Goal: Task Accomplishment & Management: Manage account settings

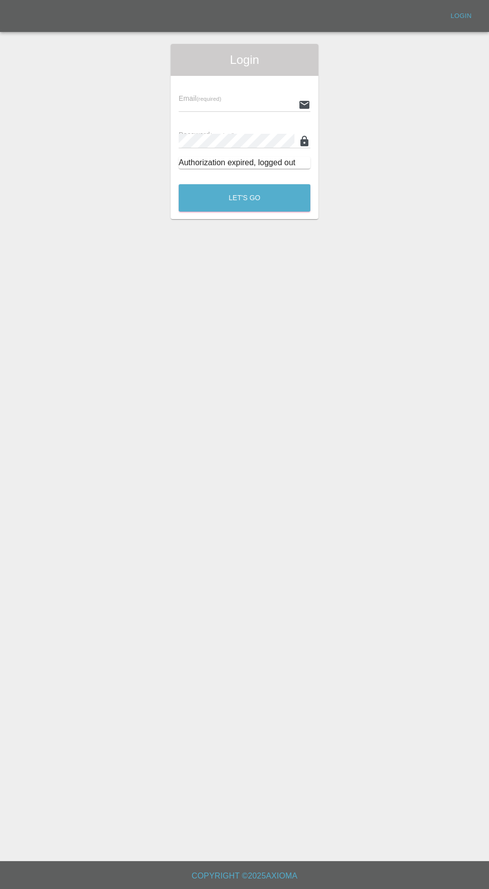
click at [214, 107] on input "text" at bounding box center [237, 104] width 116 height 14
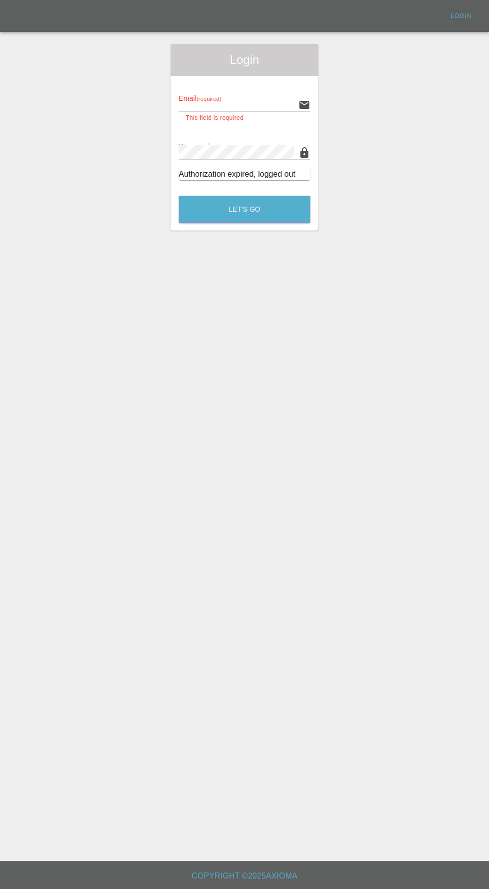
type input "info@darkknightbodyworks.co.uk"
click at [179, 196] on button "Let's Go" at bounding box center [245, 209] width 132 height 27
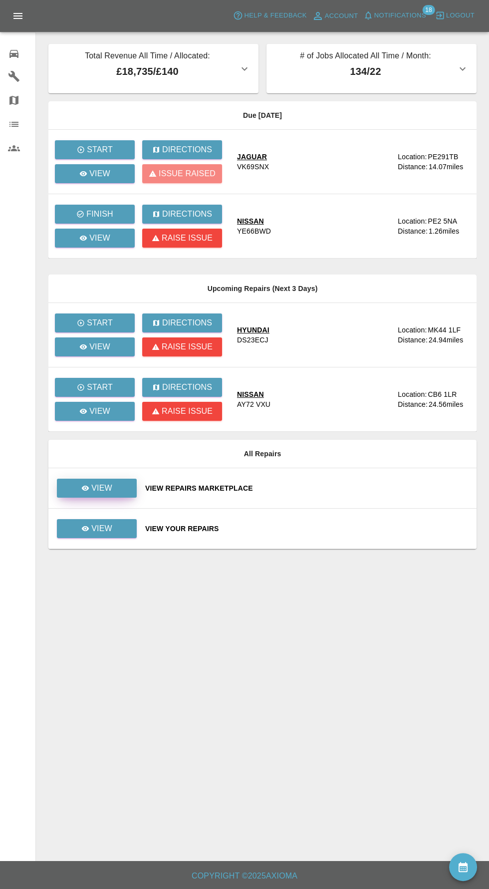
click at [98, 484] on p "View" at bounding box center [101, 488] width 21 height 12
click at [116, 525] on link "View" at bounding box center [97, 528] width 80 height 19
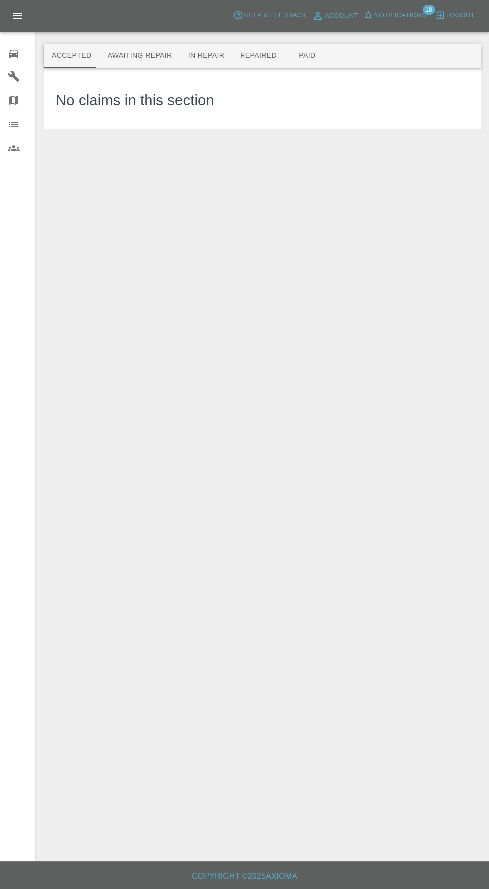
click at [119, 56] on button "Awaiting Repair" at bounding box center [139, 56] width 80 height 24
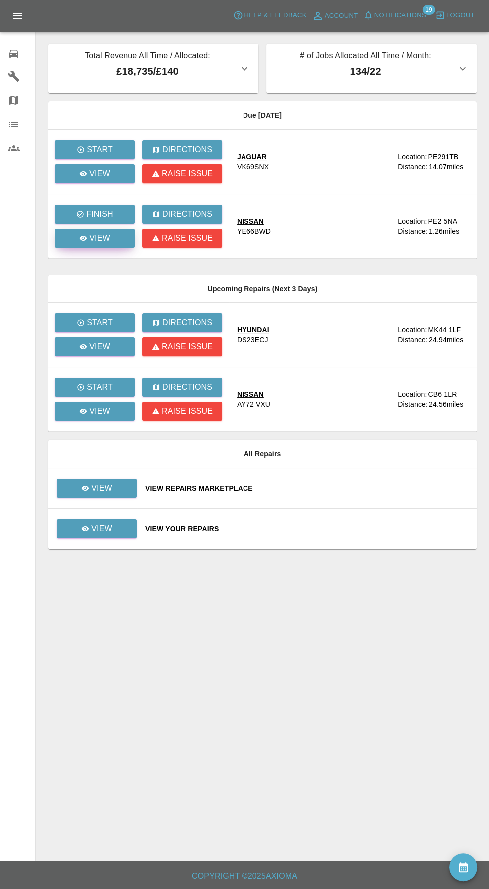
click at [84, 238] on icon at bounding box center [83, 238] width 7 height 5
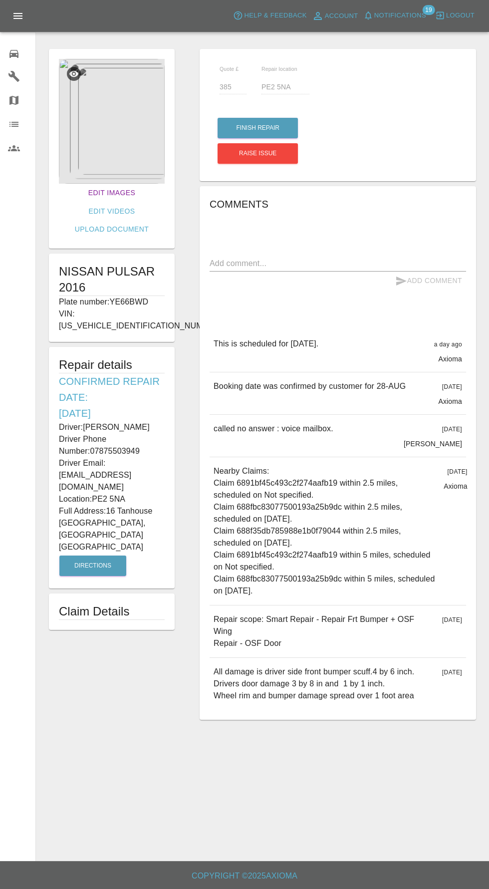
click at [84, 192] on link "Edit Images" at bounding box center [111, 193] width 55 height 18
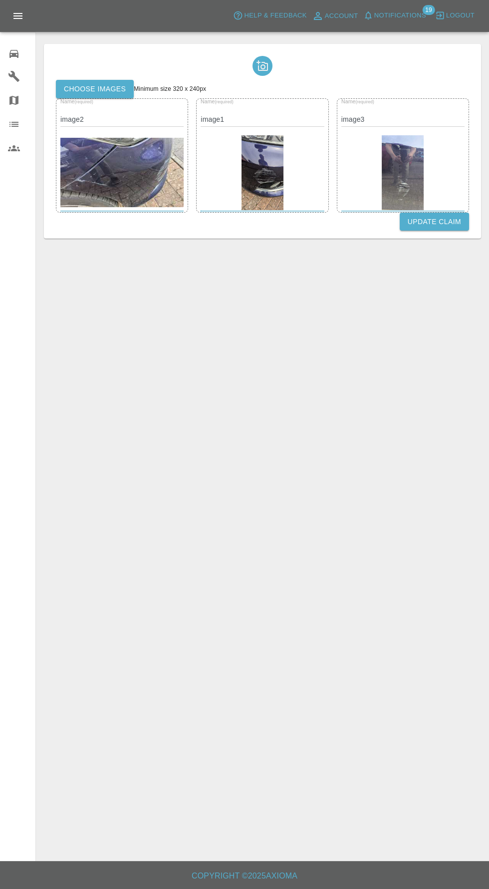
click at [103, 88] on label "Choose images" at bounding box center [95, 89] width 78 height 18
click at [0, 0] on input "Choose images" at bounding box center [0, 0] width 0 height 0
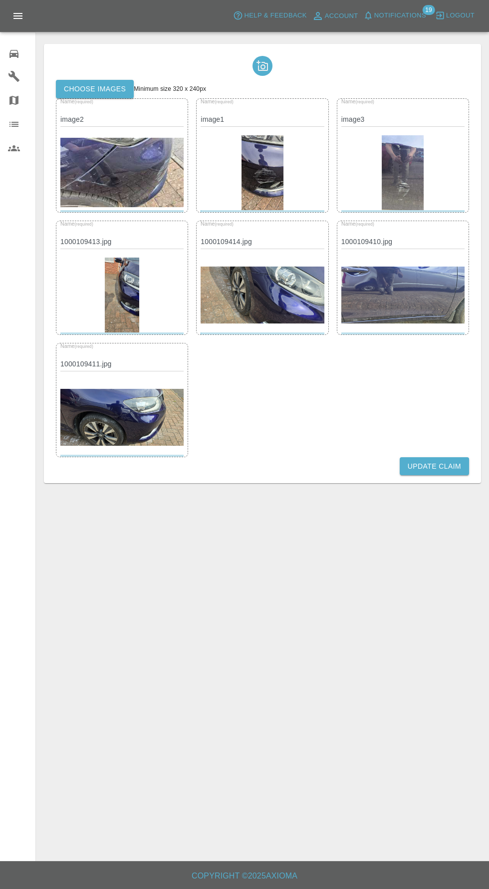
click at [448, 468] on button "Update Claim" at bounding box center [434, 466] width 69 height 18
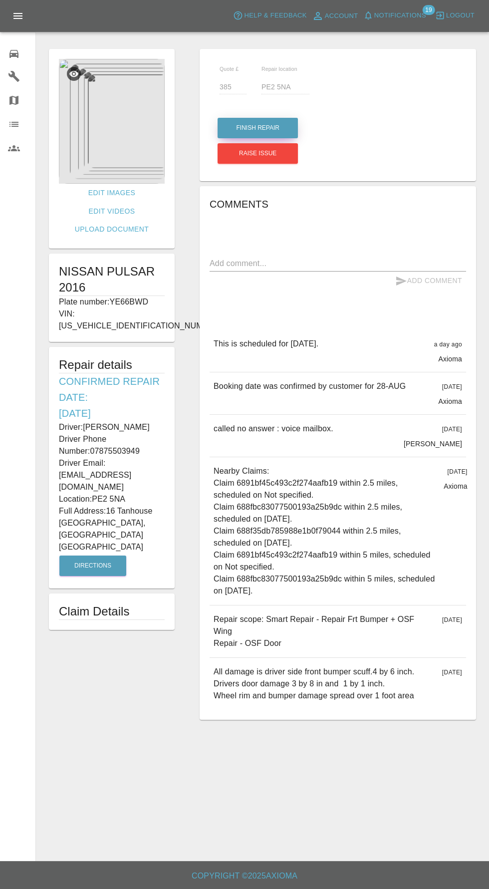
click at [285, 121] on button "Finish Repair" at bounding box center [258, 128] width 80 height 20
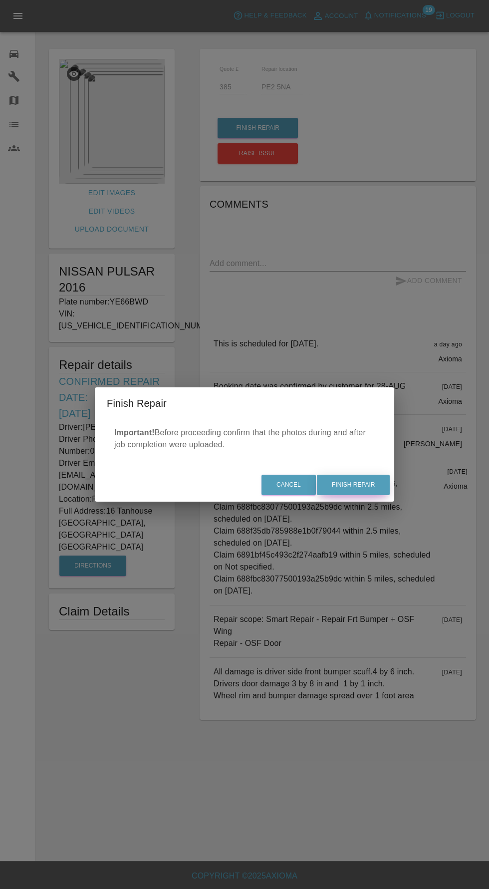
click at [371, 483] on button "Finish Repair" at bounding box center [353, 485] width 73 height 20
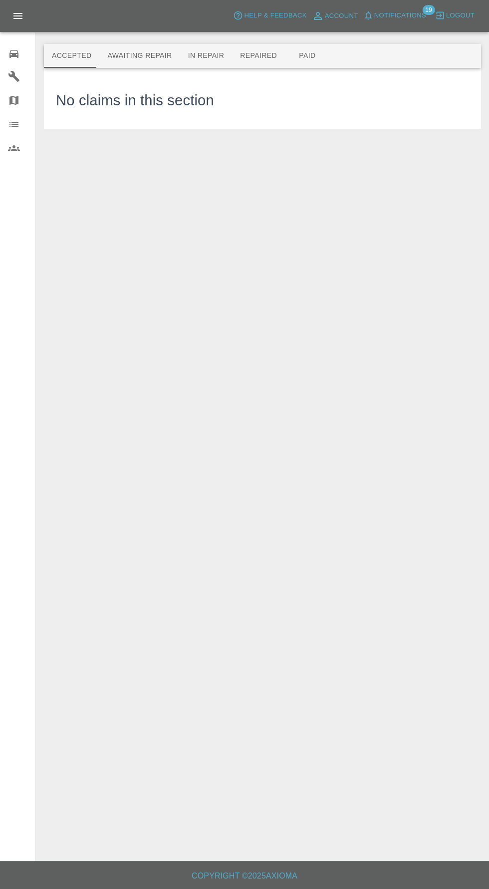
click at [128, 56] on button "Awaiting Repair" at bounding box center [139, 56] width 80 height 24
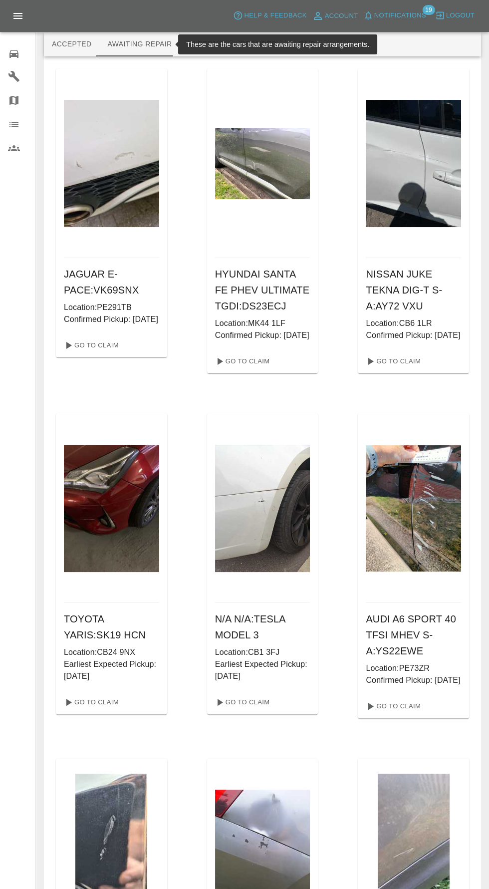
scroll to position [10, 0]
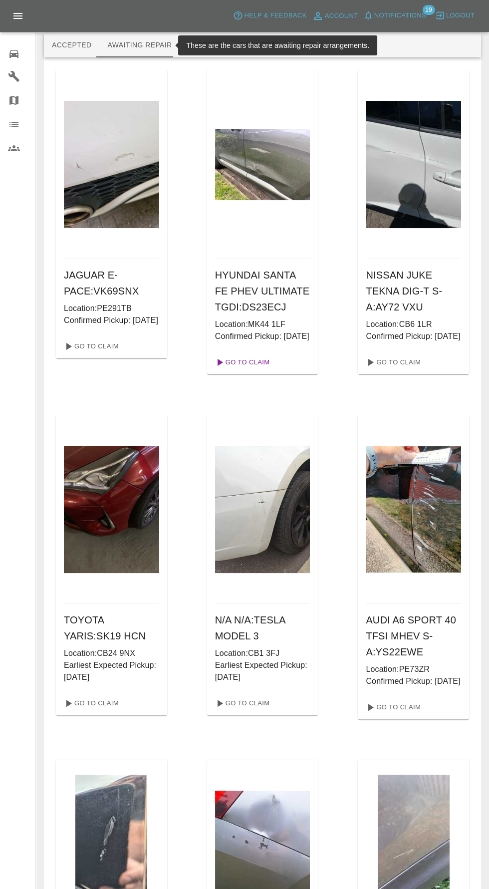
click at [243, 370] on link "Go To Claim" at bounding box center [241, 362] width 61 height 16
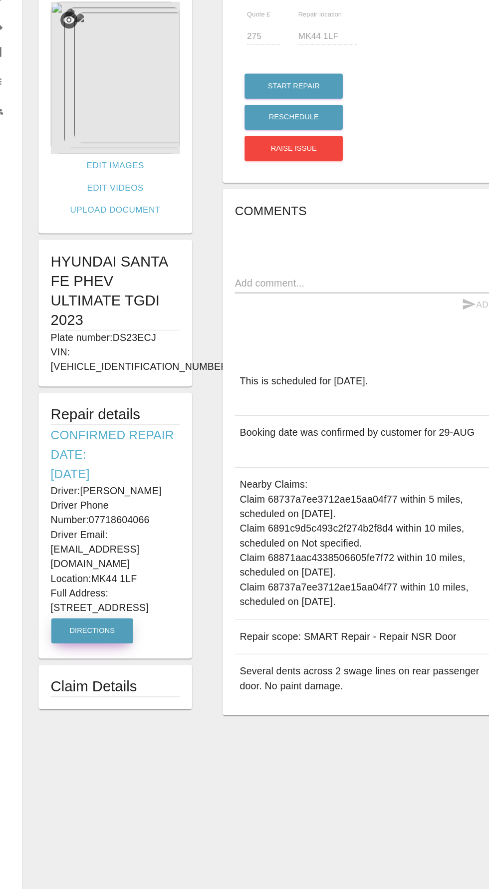
click at [88, 564] on button "Directions" at bounding box center [92, 574] width 67 height 20
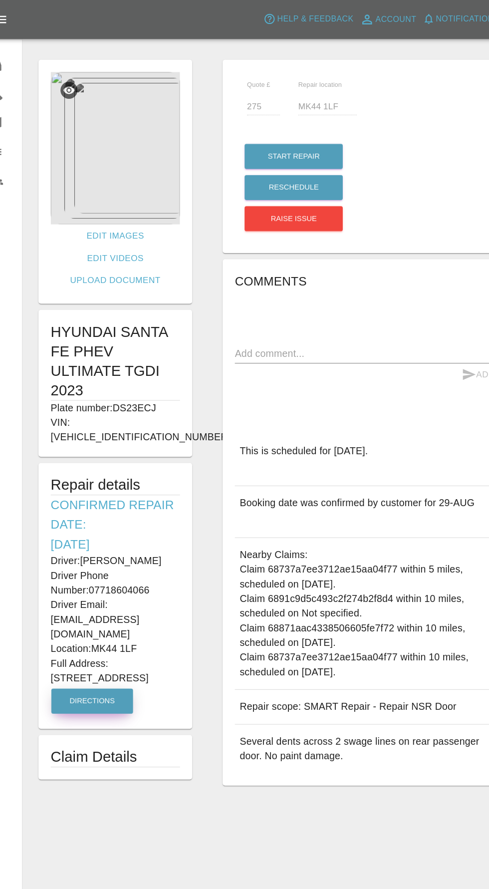
click at [97, 113] on img at bounding box center [112, 121] width 106 height 125
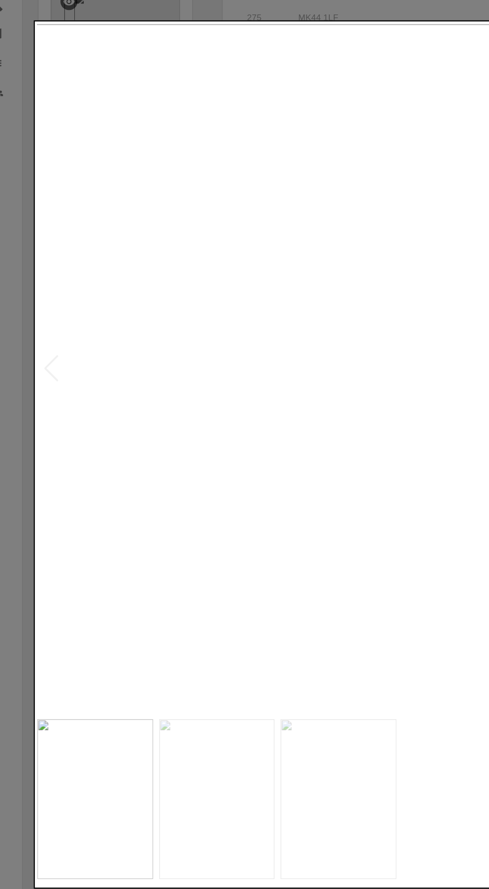
click at [197, 692] on img at bounding box center [195, 726] width 95 height 131
click at [298, 719] on img at bounding box center [294, 726] width 95 height 131
click at [331, 422] on img at bounding box center [244, 374] width 393 height 564
click at [232, 723] on img at bounding box center [195, 726] width 95 height 131
click at [129, 696] on img at bounding box center [95, 726] width 95 height 131
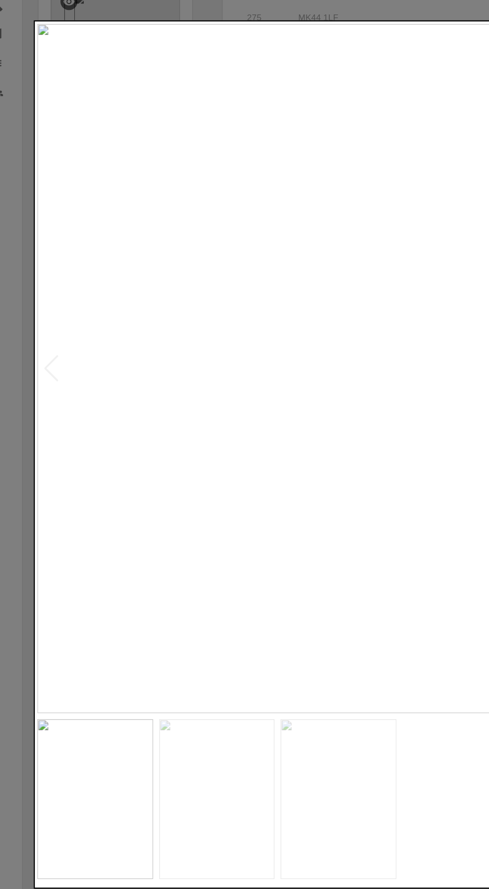
click at [41, 395] on div at bounding box center [244, 444] width 489 height 889
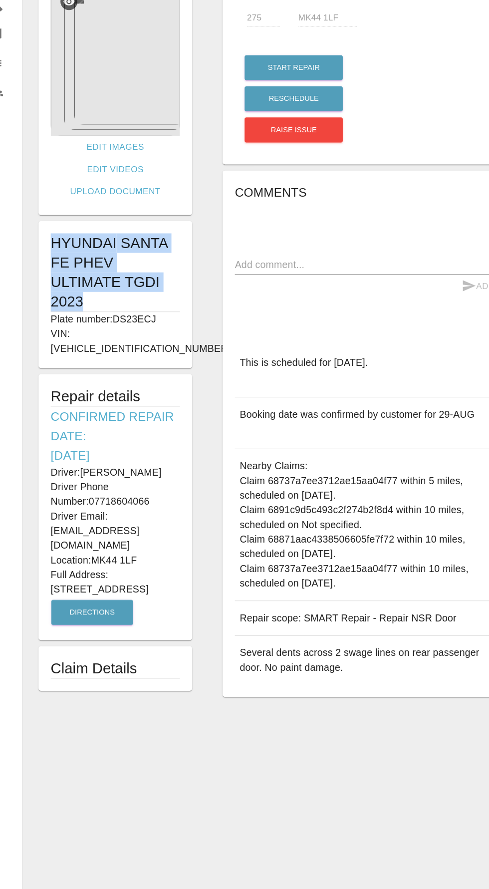
click at [58, 257] on div "HYUNDAI SANTA FE PHEV ULTIMATE TGDI 2023 Plate number: DS23ECJ VIN: KMHS4812SPU…" at bounding box center [112, 314] width 126 height 120
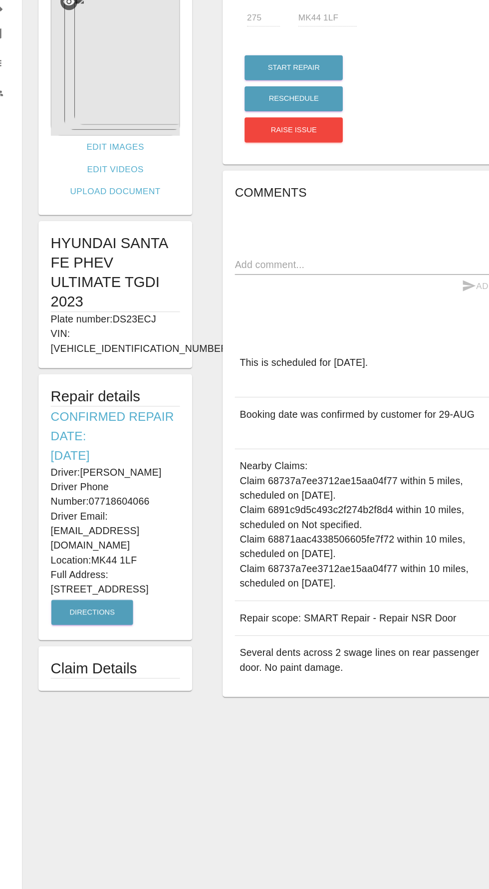
click at [124, 264] on h1 "HYUNDAI SANTA FE PHEV ULTIMATE TGDI 2023" at bounding box center [112, 296] width 106 height 64
click at [128, 264] on h1 "HYUNDAI SANTA FE PHEV ULTIMATE TGDI 2023" at bounding box center [112, 296] width 106 height 64
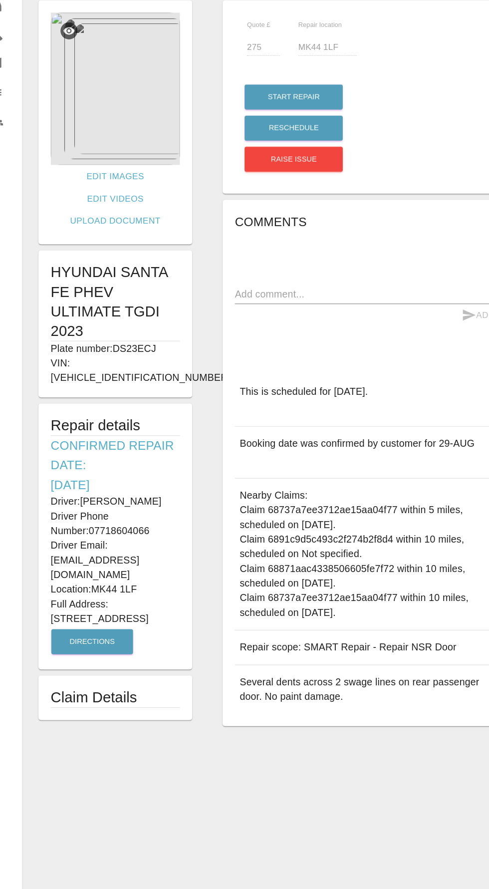
click at [108, 128] on img at bounding box center [112, 121] width 106 height 125
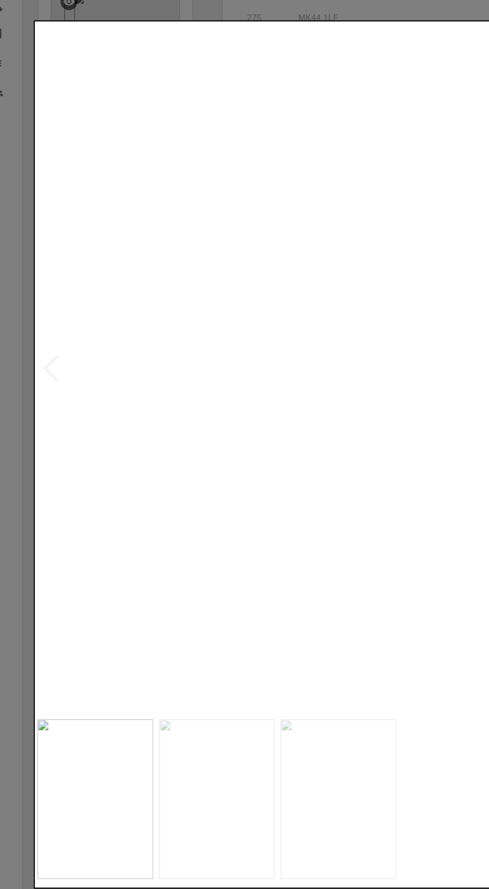
click at [313, 732] on img at bounding box center [294, 726] width 95 height 131
click at [179, 729] on img at bounding box center [195, 726] width 95 height 131
click at [90, 732] on img at bounding box center [95, 726] width 95 height 131
click at [173, 722] on img at bounding box center [195, 726] width 95 height 131
click at [261, 732] on img at bounding box center [294, 726] width 95 height 131
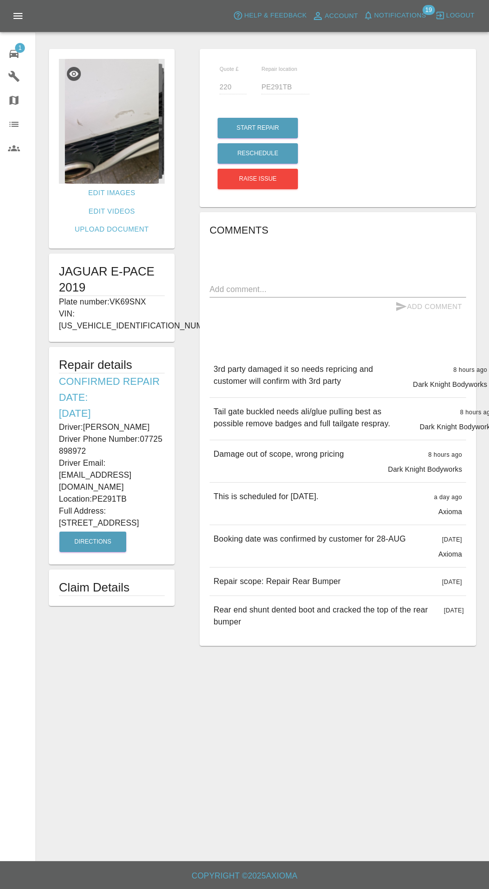
click at [113, 115] on img at bounding box center [112, 121] width 106 height 125
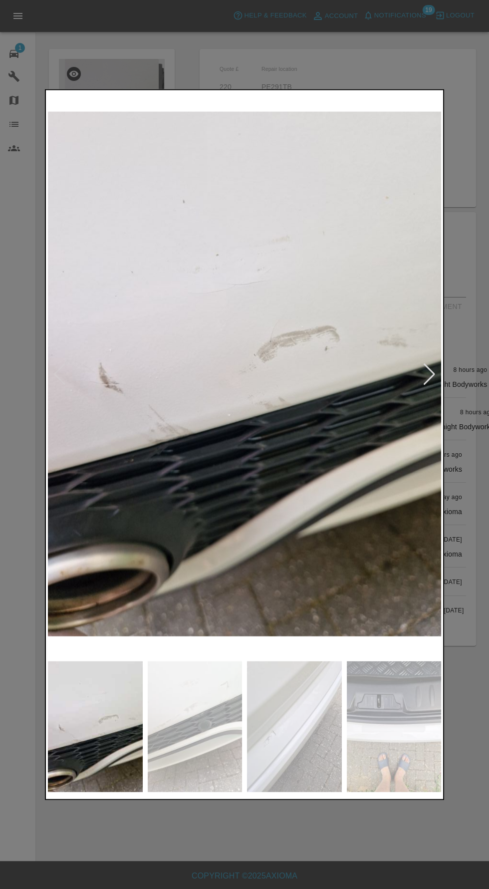
click at [427, 376] on div at bounding box center [429, 374] width 13 height 22
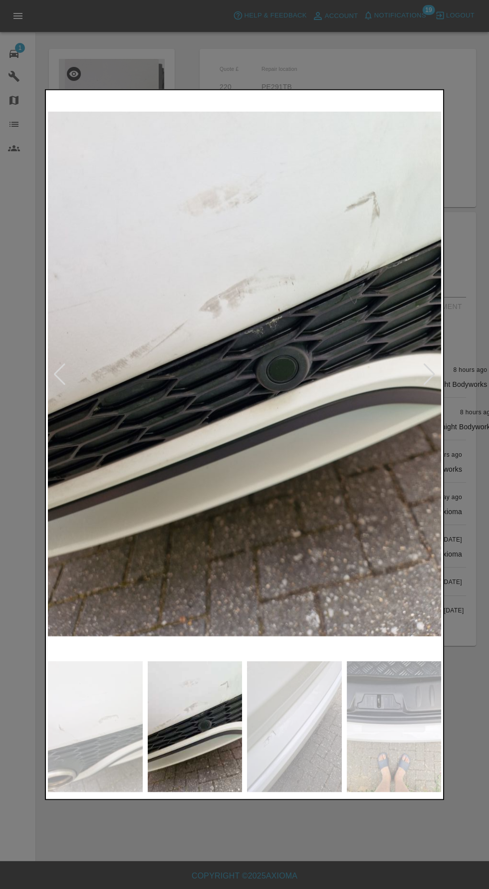
click at [435, 379] on div at bounding box center [429, 374] width 13 height 22
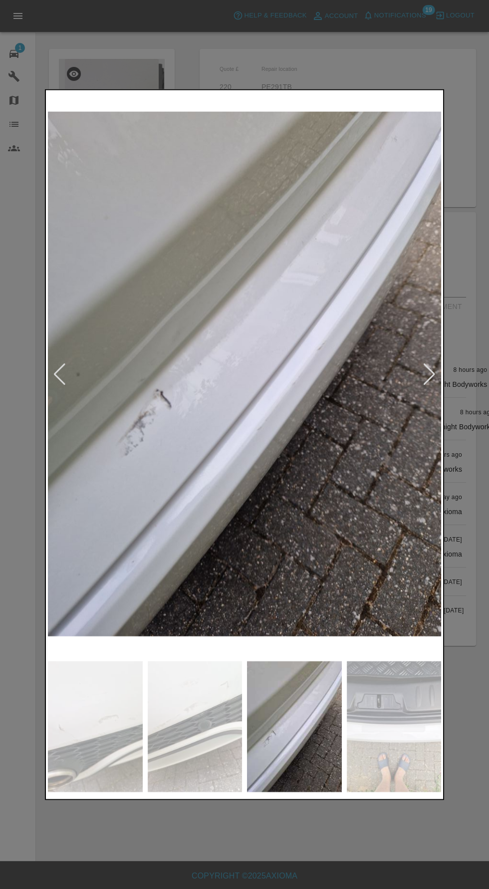
click at [433, 391] on img at bounding box center [244, 374] width 393 height 564
click at [430, 383] on div at bounding box center [429, 374] width 13 height 22
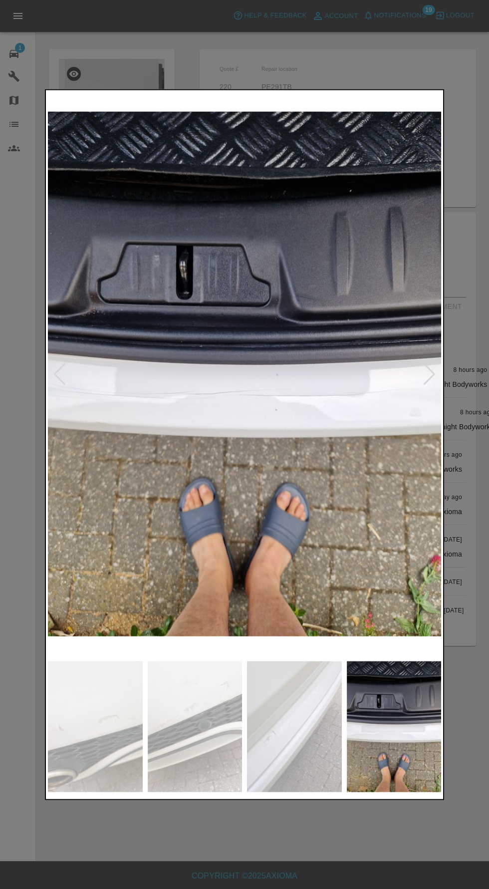
click at [56, 379] on div at bounding box center [59, 374] width 13 height 22
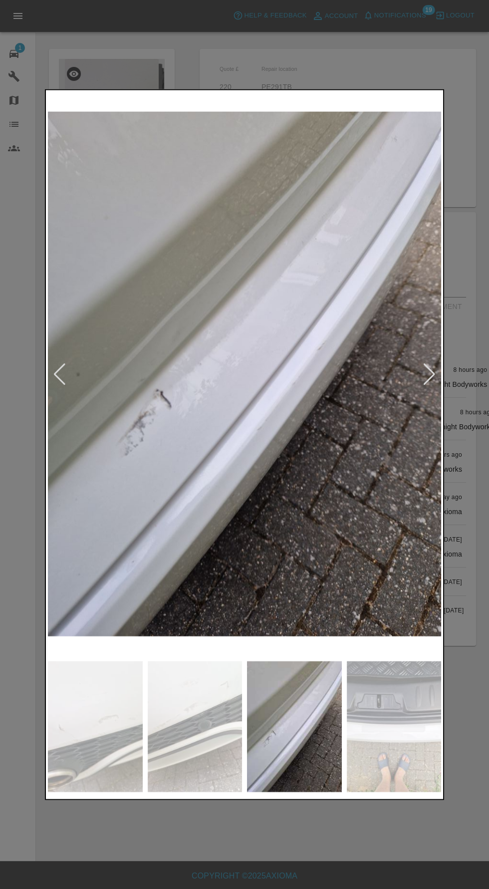
click at [445, 380] on div at bounding box center [244, 444] width 489 height 889
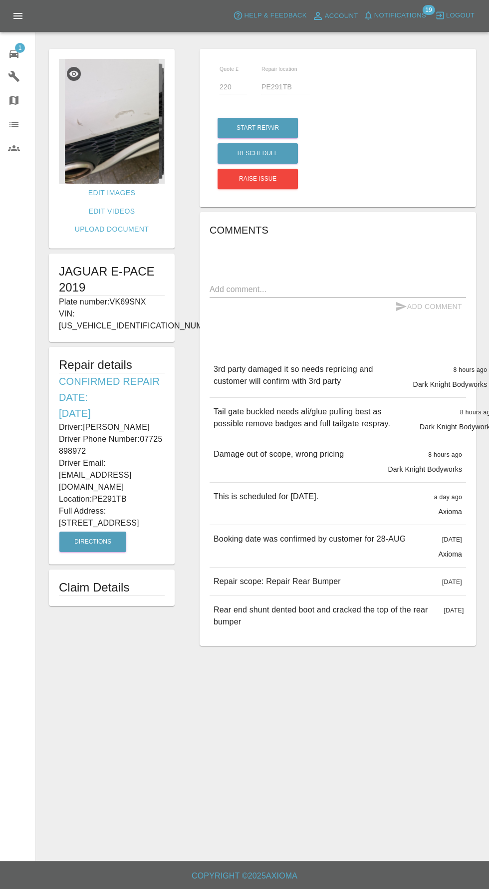
click at [76, 128] on img at bounding box center [112, 121] width 106 height 125
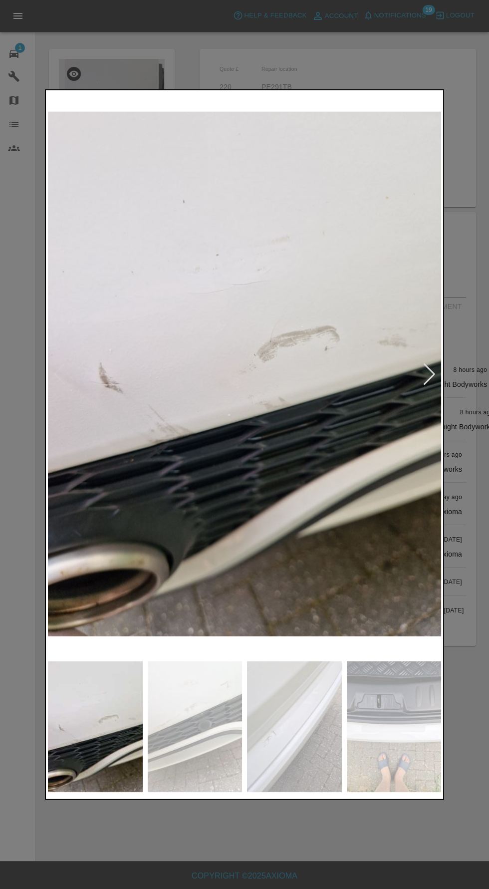
click at [433, 383] on div at bounding box center [429, 374] width 13 height 22
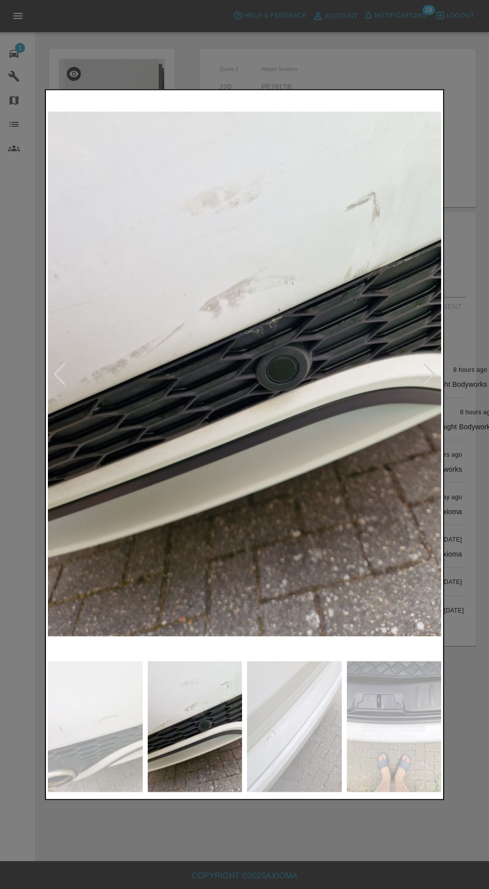
click at [436, 366] on img at bounding box center [244, 374] width 393 height 564
click at [429, 375] on div at bounding box center [429, 374] width 13 height 22
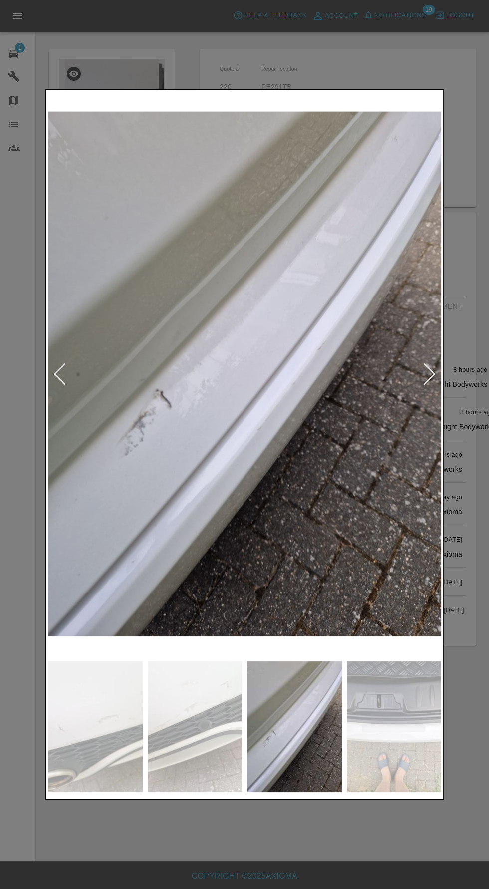
click at [432, 368] on div at bounding box center [429, 374] width 13 height 22
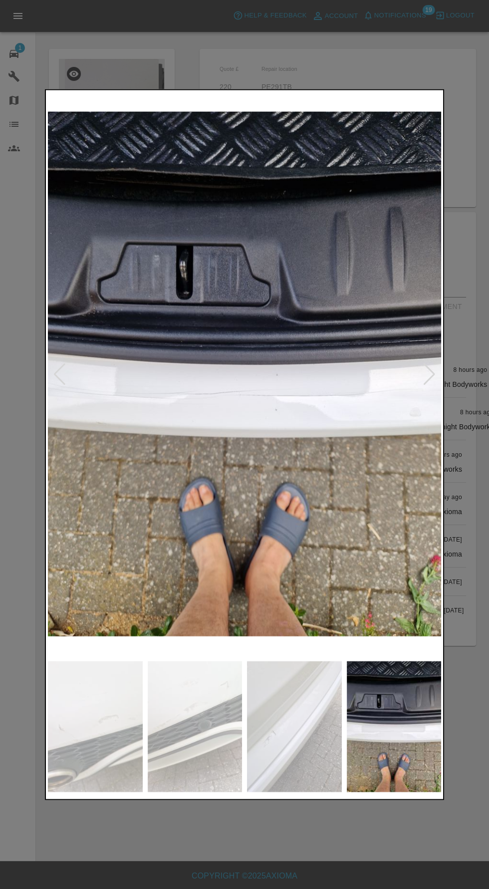
click at [429, 371] on div at bounding box center [429, 374] width 13 height 22
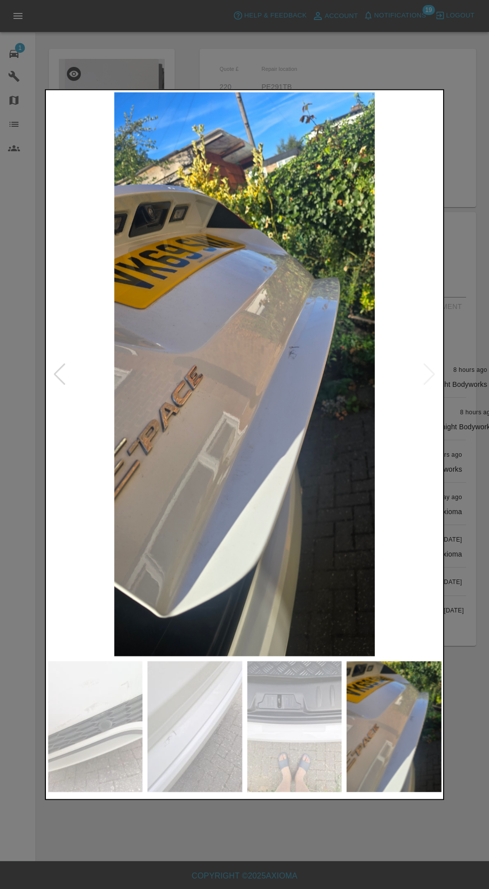
click at [53, 376] on div at bounding box center [59, 374] width 13 height 22
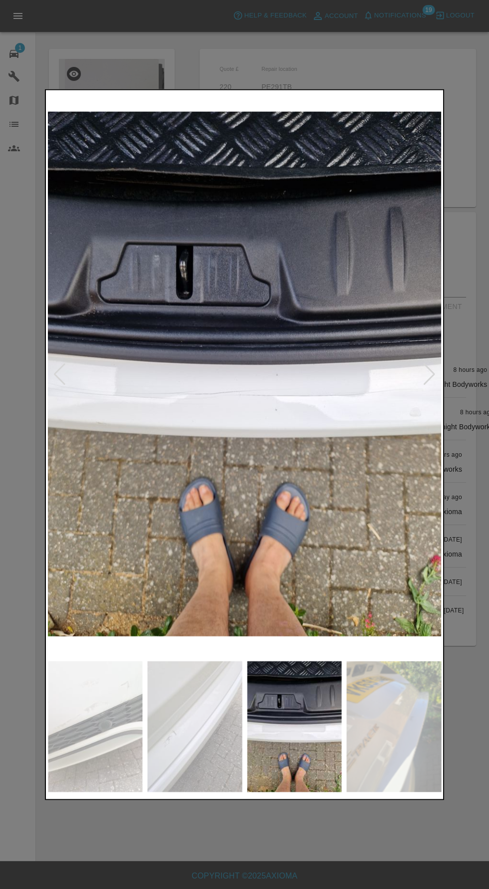
click at [434, 377] on div at bounding box center [429, 374] width 13 height 22
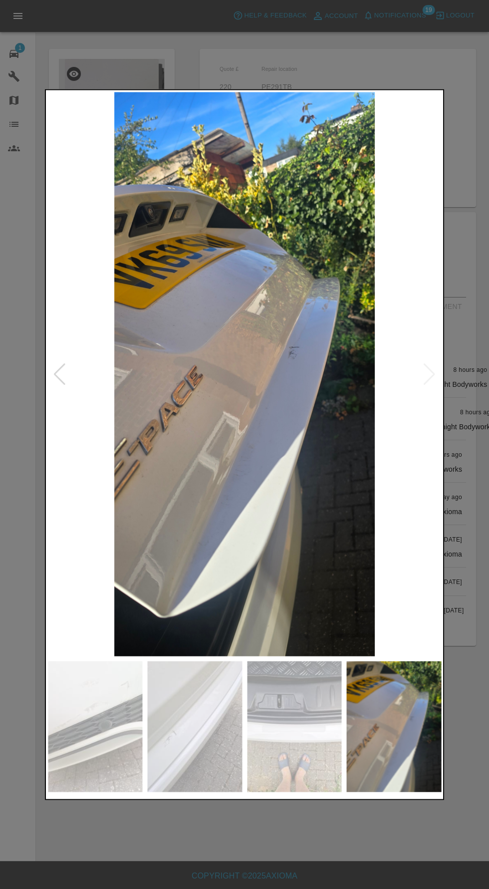
click at [430, 380] on img at bounding box center [244, 374] width 393 height 564
click at [263, 845] on div at bounding box center [244, 444] width 489 height 889
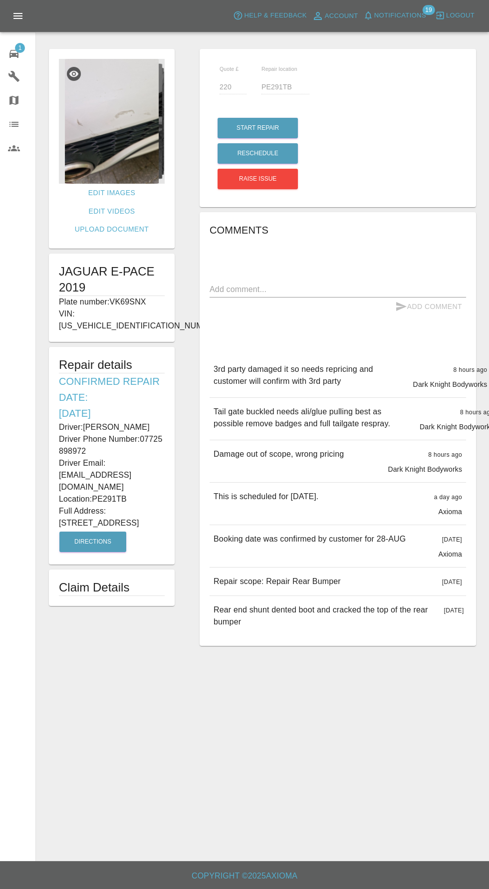
click at [22, 51] on span "1" at bounding box center [20, 48] width 10 height 10
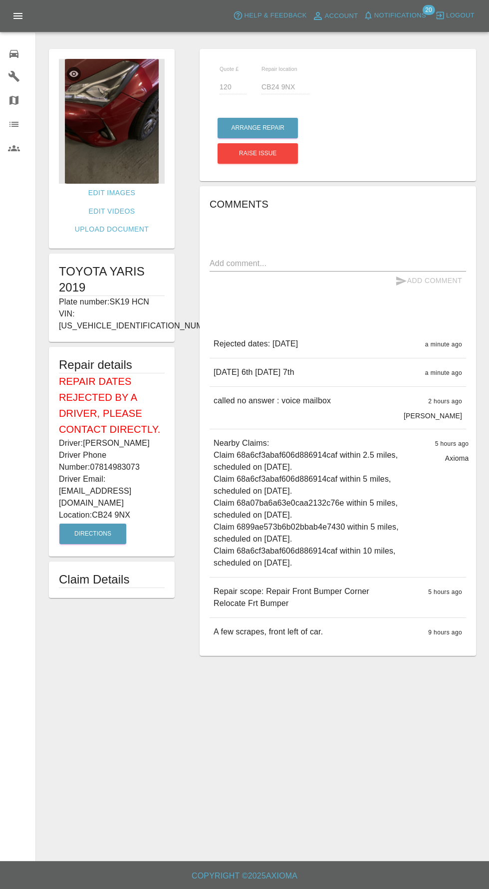
click at [120, 109] on img at bounding box center [112, 121] width 106 height 125
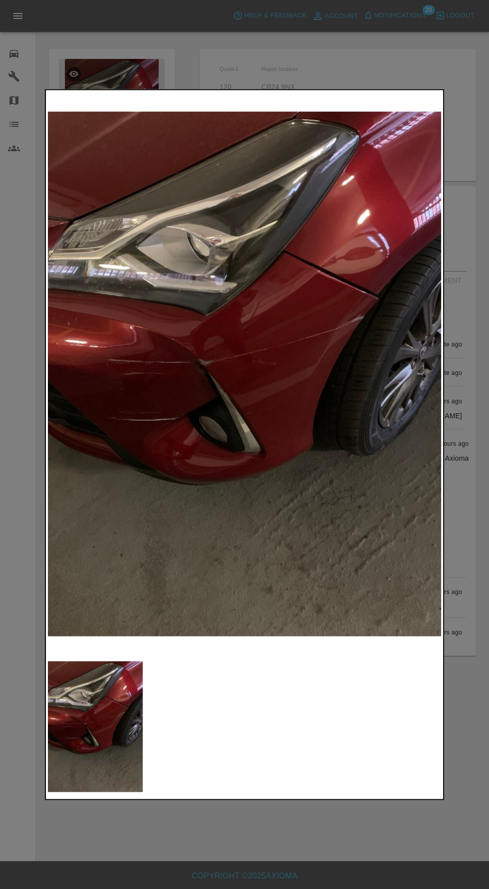
click at [323, 855] on div at bounding box center [244, 444] width 489 height 889
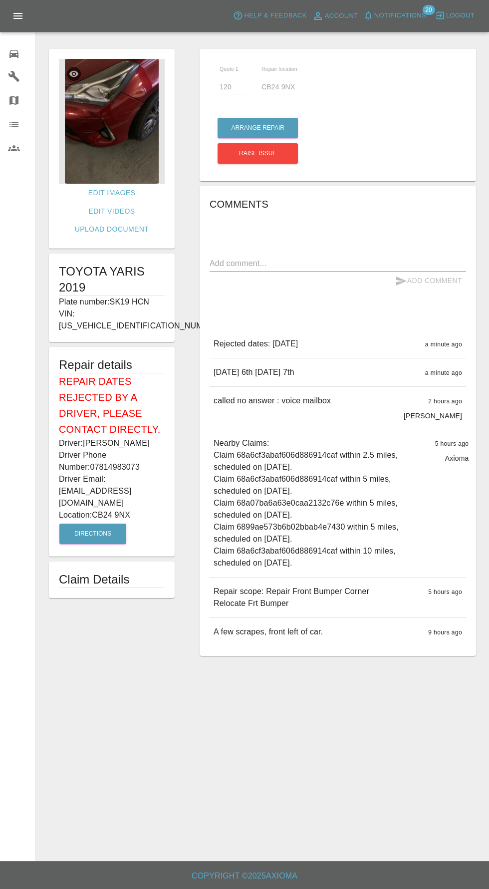
click at [81, 123] on img at bounding box center [112, 121] width 106 height 125
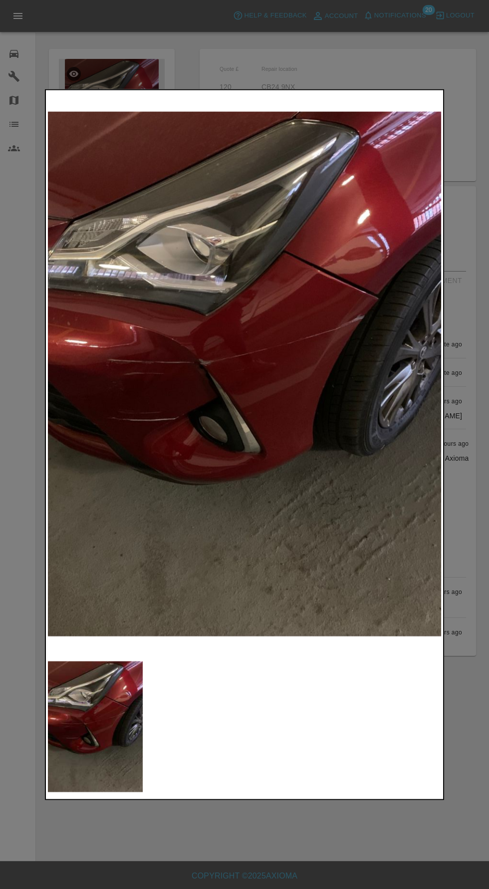
click at [435, 360] on img at bounding box center [244, 374] width 393 height 564
click at [423, 367] on img at bounding box center [244, 374] width 393 height 564
click at [29, 289] on div at bounding box center [244, 444] width 489 height 889
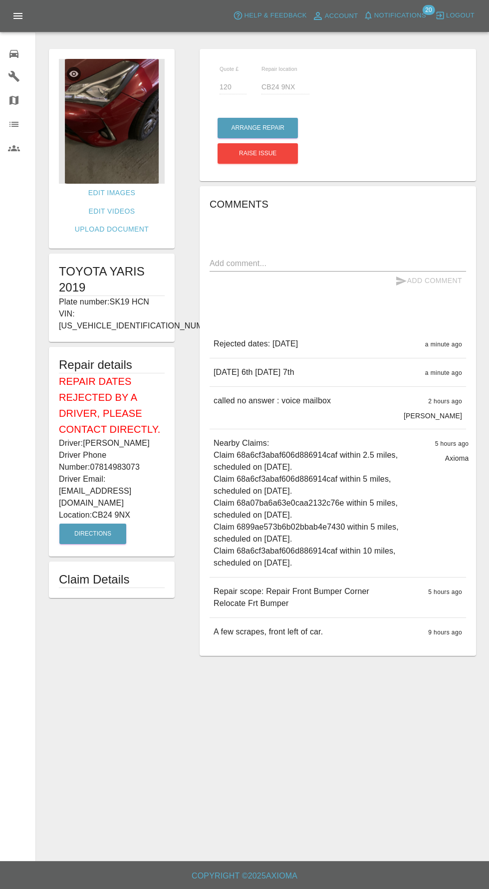
click at [14, 51] on icon at bounding box center [14, 54] width 12 height 12
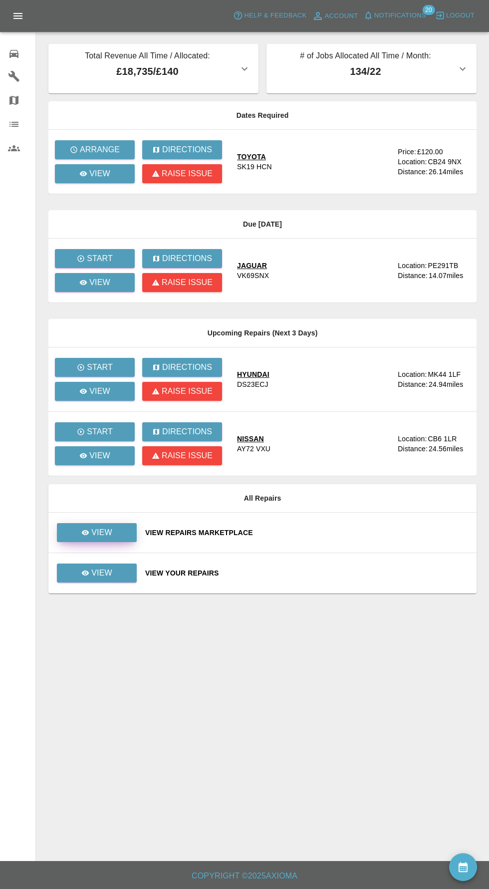
click at [120, 539] on link "View" at bounding box center [97, 532] width 80 height 19
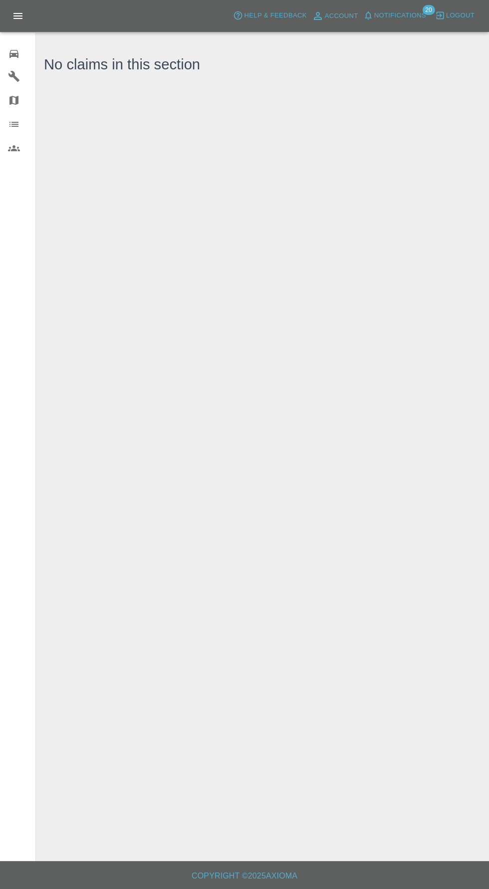
click at [23, 49] on div "0" at bounding box center [22, 52] width 28 height 14
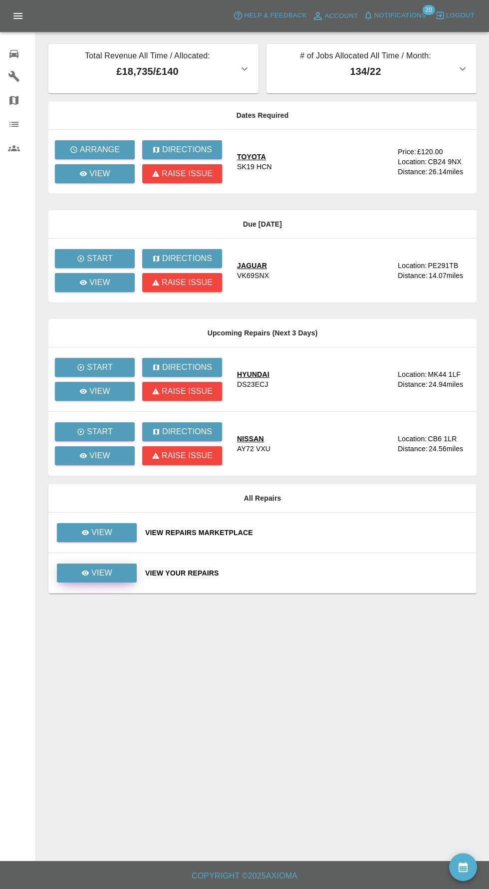
click at [115, 581] on link "View" at bounding box center [97, 573] width 80 height 19
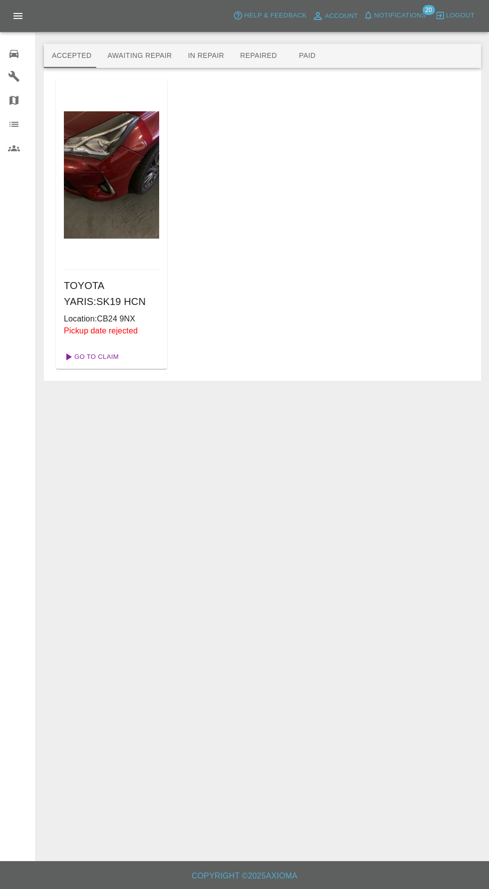
click at [88, 360] on link "Go To Claim" at bounding box center [90, 357] width 61 height 16
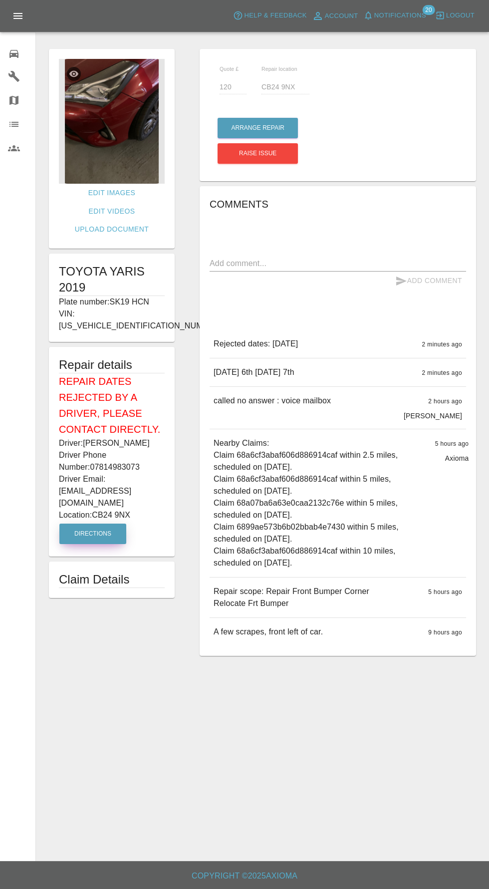
click at [109, 524] on button "Directions" at bounding box center [92, 534] width 67 height 20
click at [109, 125] on img at bounding box center [112, 121] width 106 height 125
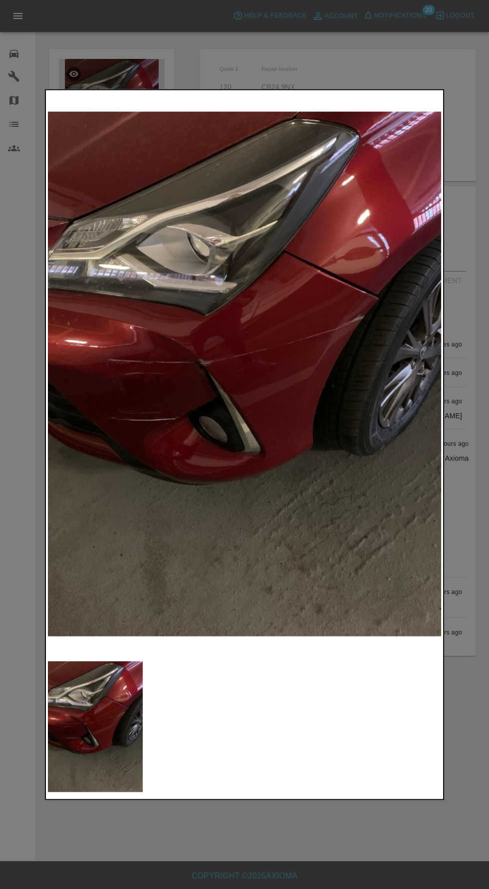
click at [299, 839] on div at bounding box center [244, 444] width 489 height 889
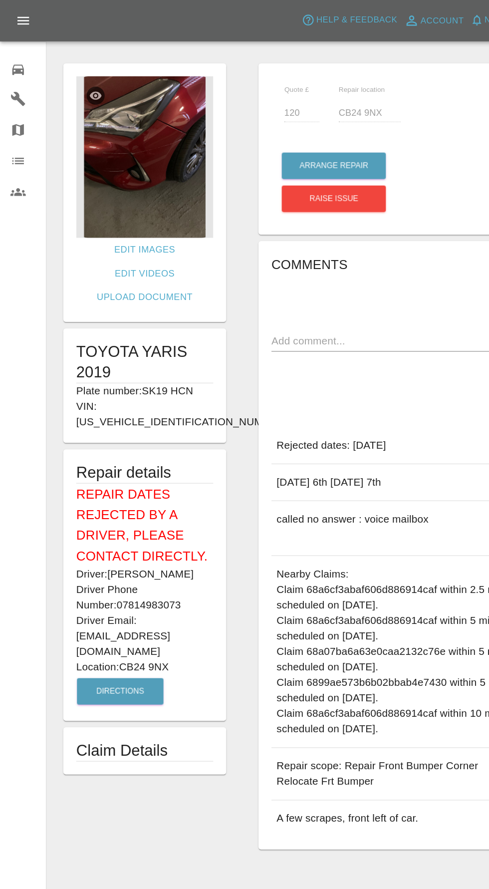
click at [98, 127] on img at bounding box center [112, 121] width 106 height 125
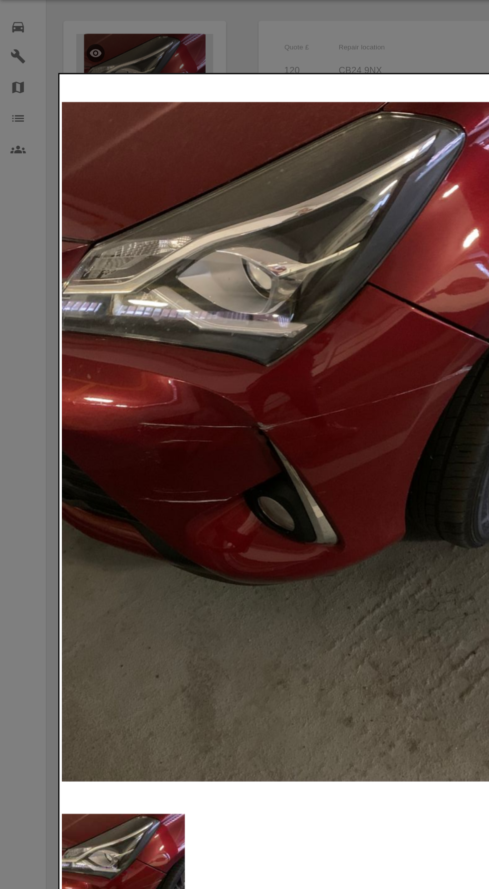
click at [23, 243] on div at bounding box center [244, 444] width 489 height 889
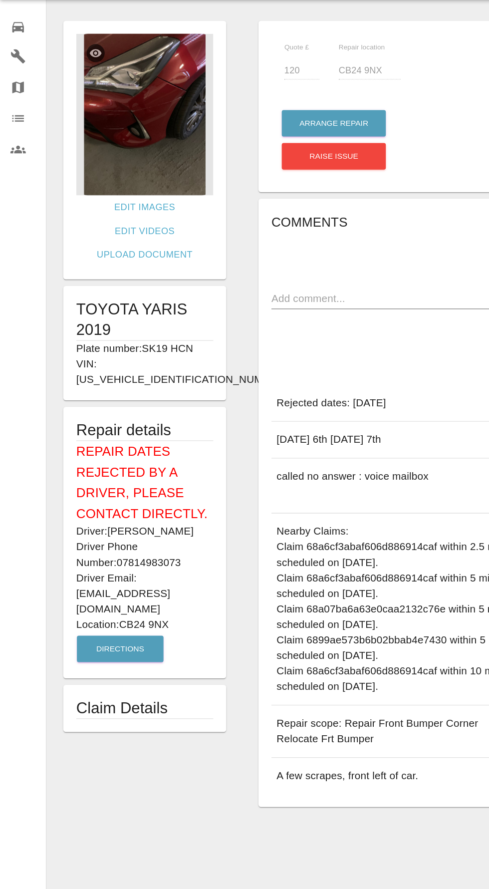
click at [12, 42] on link "0 Repair home" at bounding box center [17, 52] width 35 height 24
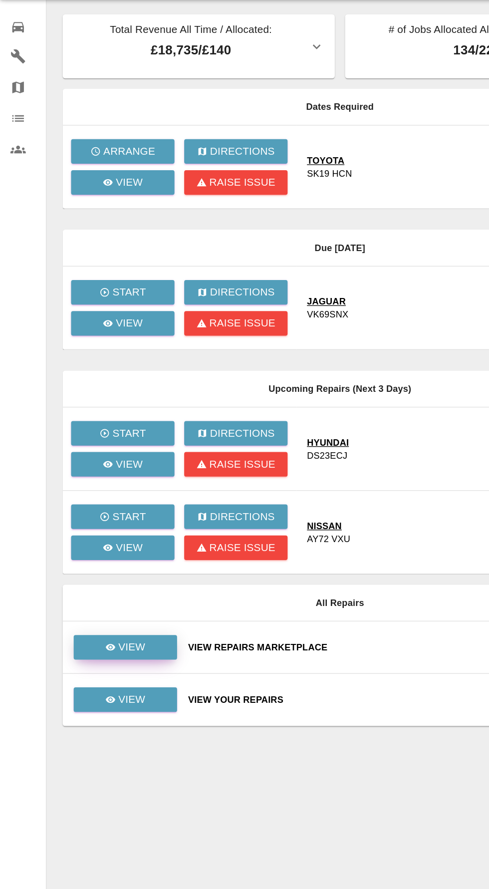
click at [117, 530] on link "View" at bounding box center [97, 532] width 80 height 19
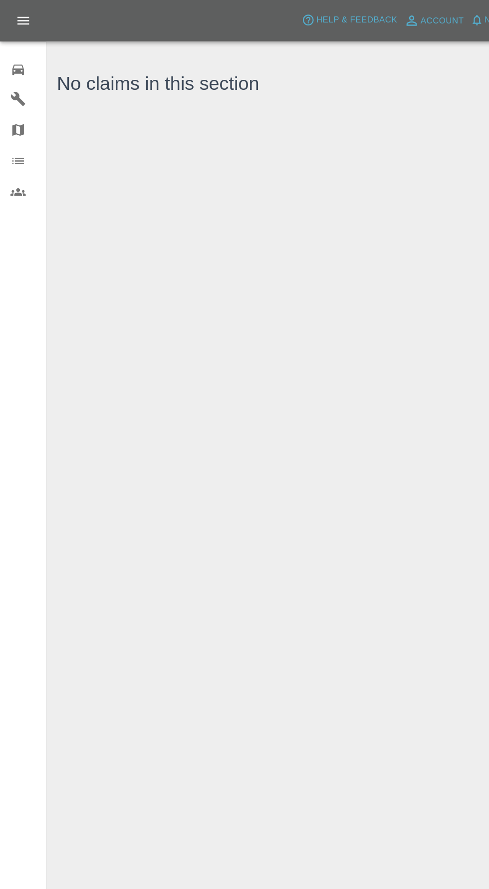
click at [14, 53] on icon at bounding box center [13, 54] width 9 height 8
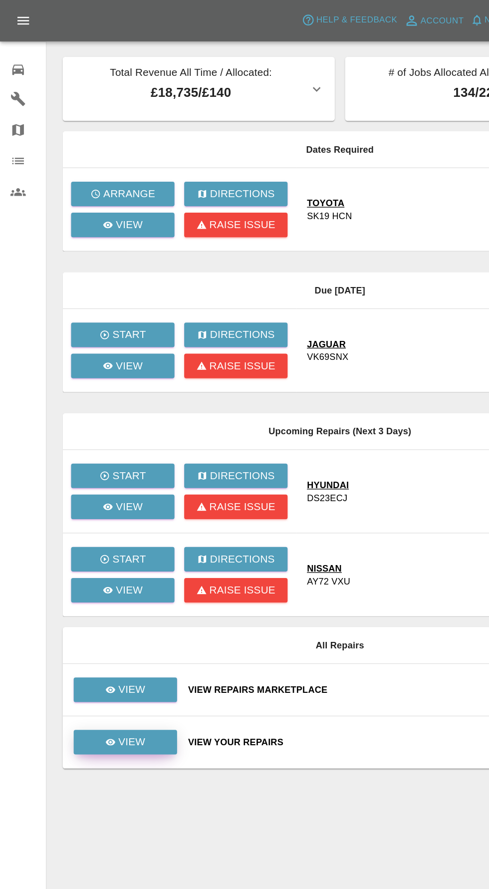
click at [107, 571] on p "View" at bounding box center [101, 573] width 21 height 12
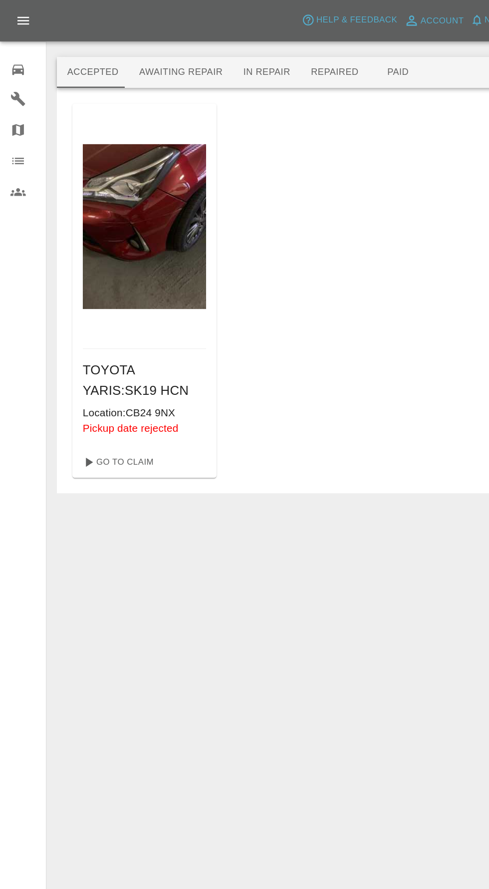
click at [120, 44] on button "Awaiting Repair" at bounding box center [139, 56] width 80 height 24
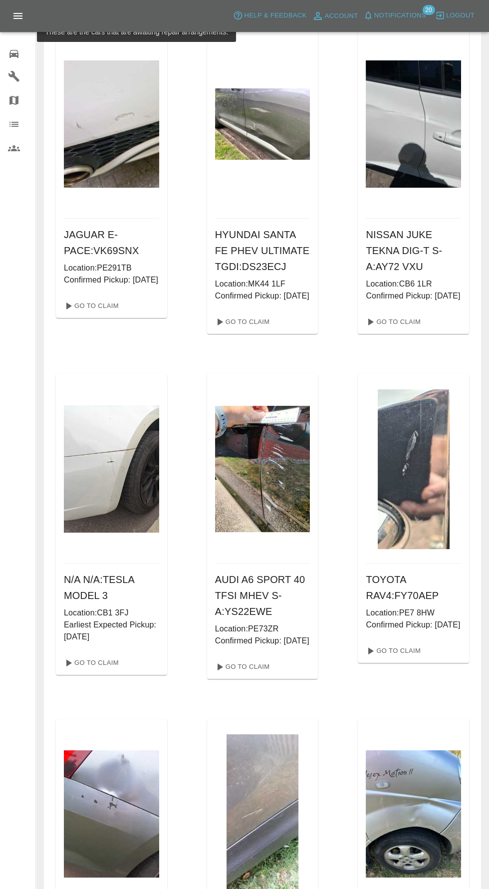
scroll to position [50, 0]
